Goal: Find specific page/section: Find specific page/section

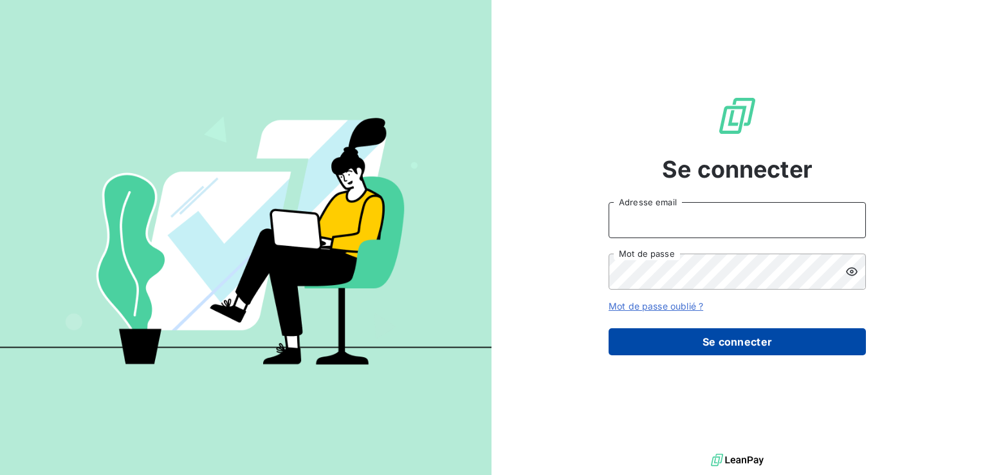
type input "[EMAIL_ADDRESS][DOMAIN_NAME]"
click at [751, 340] on button "Se connecter" at bounding box center [736, 341] width 257 height 27
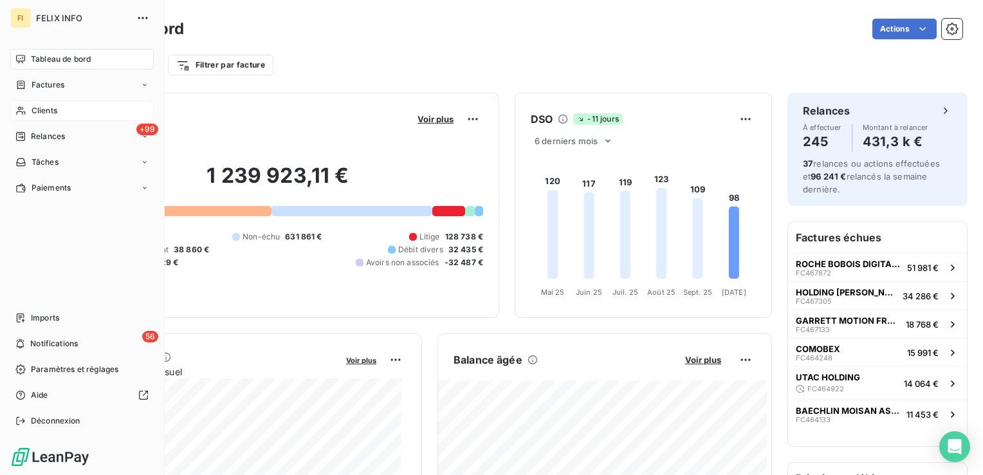
click at [32, 109] on span "Clients" at bounding box center [45, 111] width 26 height 12
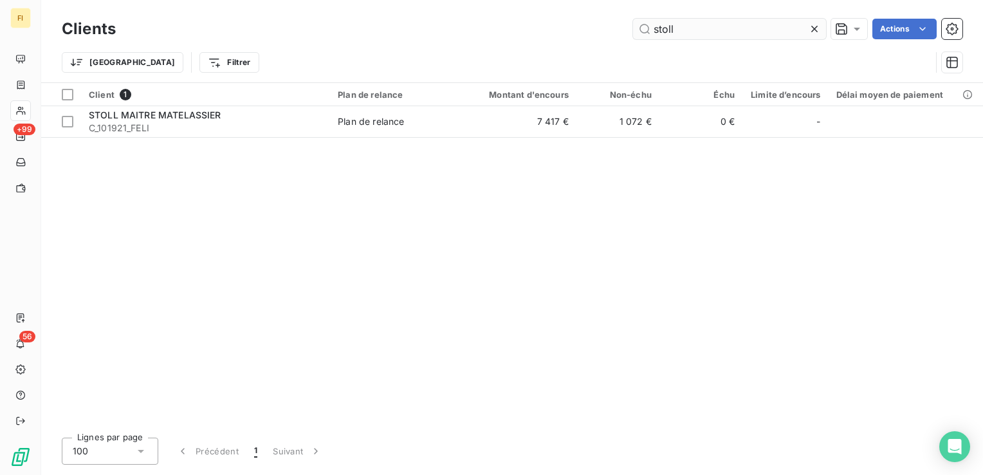
type input "stoll"
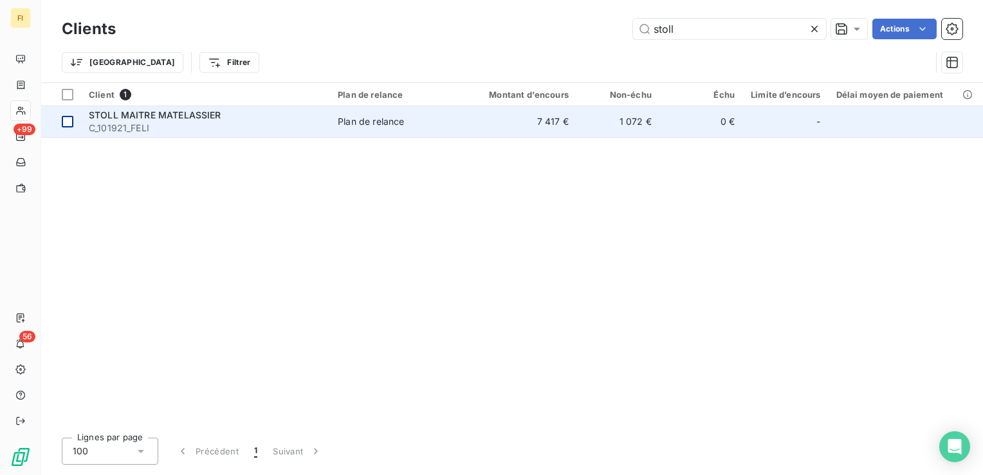
click at [70, 122] on div at bounding box center [68, 122] width 12 height 12
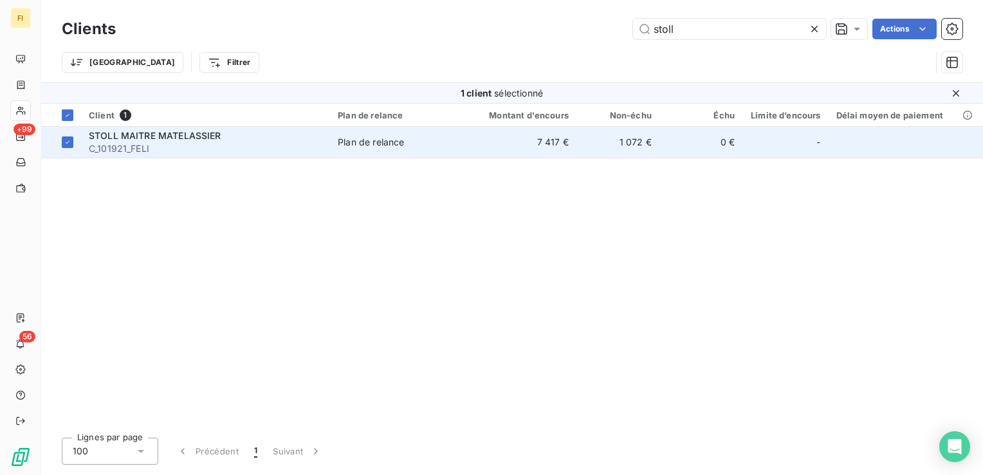
click at [118, 136] on span "STOLL MAITRE MATELASSIER" at bounding box center [155, 135] width 132 height 11
